Goal: Task Accomplishment & Management: Manage account settings

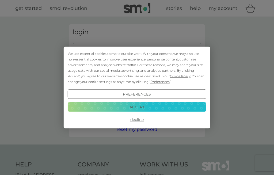
click at [168, 105] on button "Accept" at bounding box center [137, 107] width 138 height 10
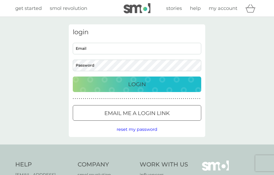
click at [115, 44] on input "Email" at bounding box center [137, 48] width 128 height 11
click at [130, 48] on input "Email" at bounding box center [137, 48] width 128 height 11
type input "[EMAIL_ADDRESS][DOMAIN_NAME]"
click at [137, 84] on button "Login" at bounding box center [137, 84] width 128 height 16
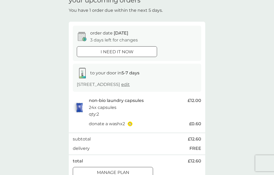
scroll to position [29, 0]
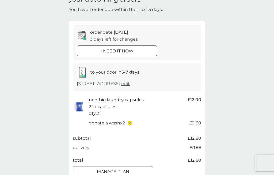
click at [122, 175] on div "your upcoming orders You have 1 order due within the next 5 days. order date [D…" at bounding box center [137, 88] width 274 height 200
click at [125, 170] on p "Manage plan" at bounding box center [113, 171] width 32 height 7
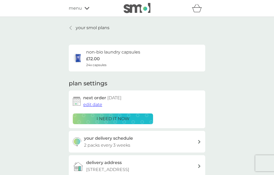
click at [94, 104] on span "edit date" at bounding box center [92, 104] width 19 height 5
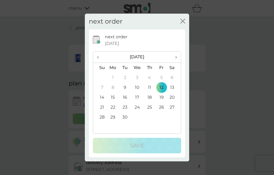
click at [175, 63] on span "›" at bounding box center [173, 56] width 5 height 11
click at [140, 92] on td "8" at bounding box center [137, 88] width 12 height 10
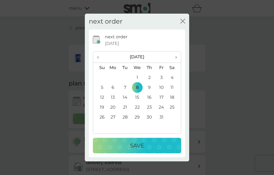
click at [152, 150] on div "Save" at bounding box center [137, 145] width 78 height 9
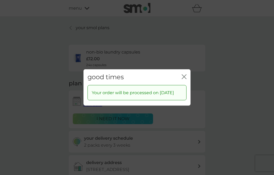
click at [190, 82] on div "good times close" at bounding box center [136, 77] width 107 height 16
click at [186, 79] on div "good times close" at bounding box center [136, 77] width 107 height 16
click at [184, 78] on div "good times close" at bounding box center [136, 77] width 107 height 16
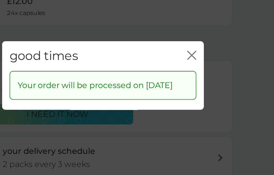
click at [181, 74] on icon "close" at bounding box center [183, 76] width 5 height 5
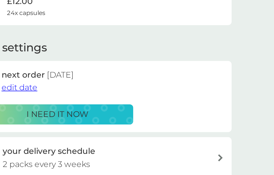
click at [102, 69] on div "plan settings next order [DATE] edit date i need it now your delivery schedule …" at bounding box center [137, 128] width 136 height 119
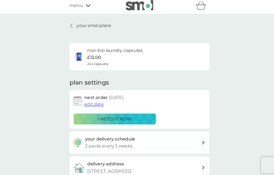
scroll to position [0, 0]
